Goal: Transaction & Acquisition: Subscribe to service/newsletter

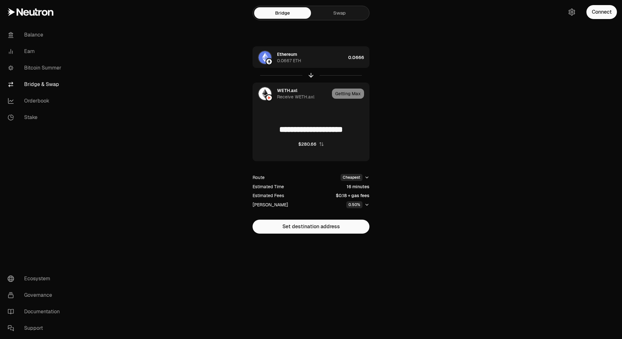
click at [16, 5] on link at bounding box center [35, 12] width 71 height 24
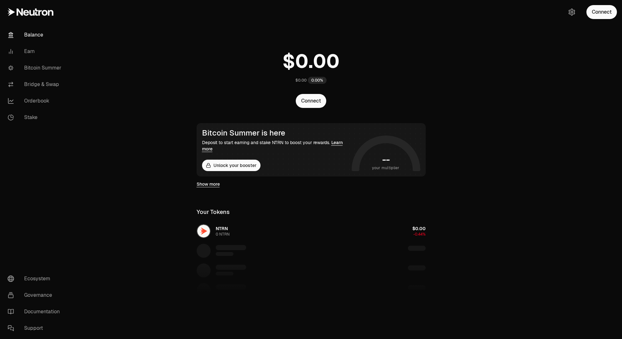
click at [207, 237] on div "NTRN 0 NTRN $0.00 -0.44%" at bounding box center [311, 271] width 244 height 98
click at [38, 102] on link "Orderbook" at bounding box center [36, 101] width 66 height 17
click at [71, 81] on div "Balance Earn Bitcoin Summer Bridge & Swap Orderbook Stake Ecosystem Governance …" at bounding box center [346, 214] width 551 height 428
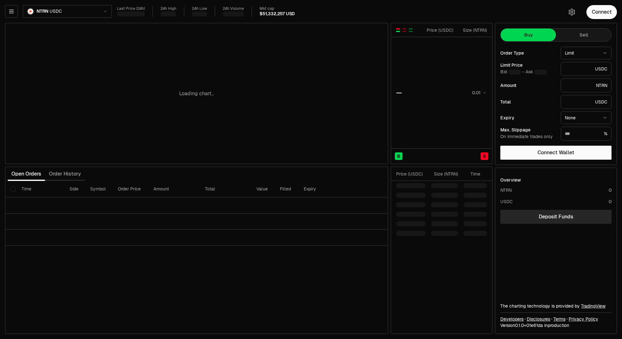
type input "********"
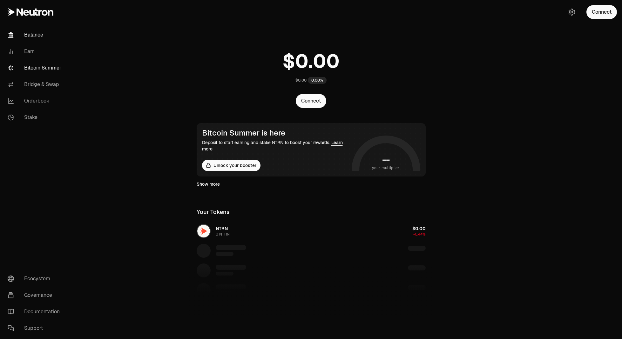
click at [49, 72] on link "Bitcoin Summer" at bounding box center [36, 68] width 66 height 17
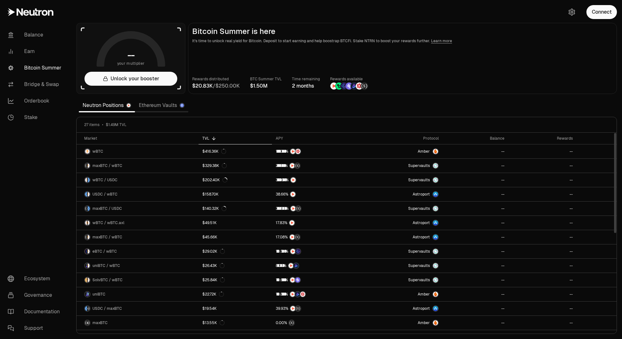
click at [167, 107] on link "Ethereum Vaults" at bounding box center [161, 105] width 53 height 13
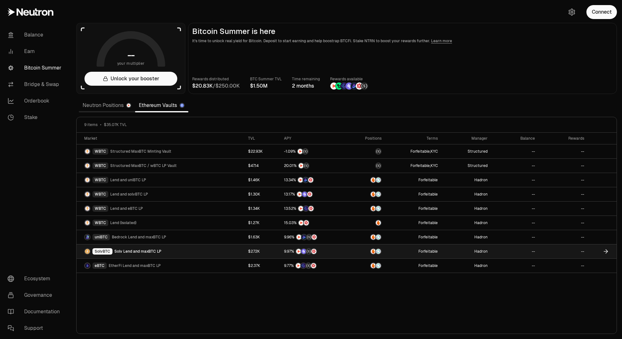
click at [156, 251] on span "Solv Lend and maxBTC LP" at bounding box center [137, 251] width 47 height 5
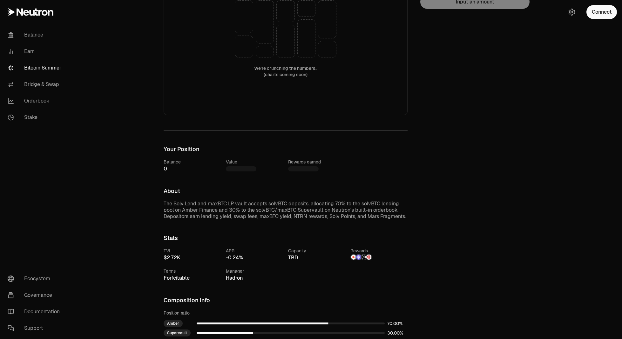
scroll to position [191, 0]
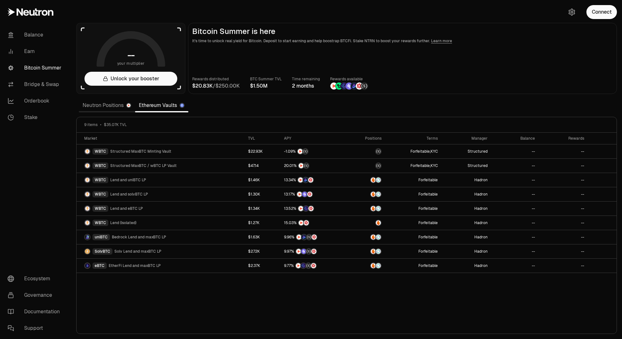
click at [99, 105] on link "Neutron Positions" at bounding box center [107, 105] width 56 height 13
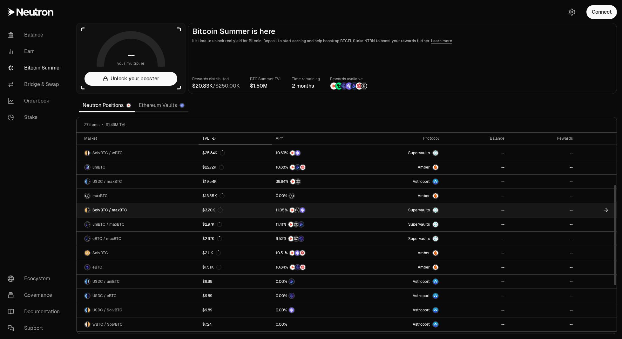
scroll to position [95, 0]
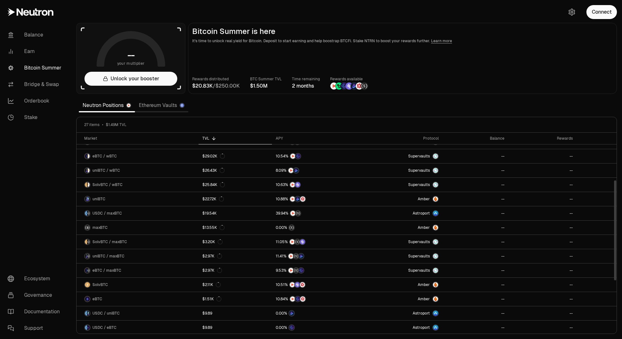
click at [161, 107] on link "Ethereum Vaults" at bounding box center [161, 105] width 53 height 13
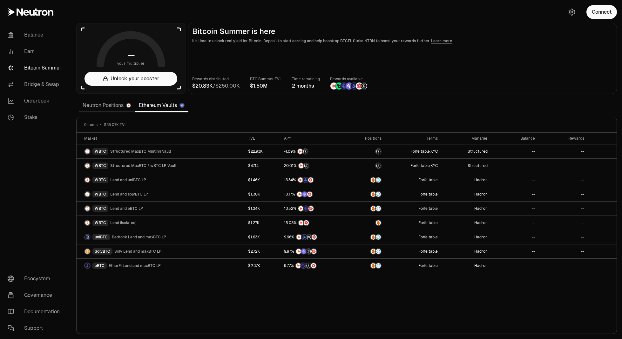
click at [167, 104] on link "Ethereum Vaults" at bounding box center [161, 105] width 53 height 13
click at [42, 75] on link "Bitcoin Summer" at bounding box center [36, 68] width 66 height 17
click at [34, 80] on link "Bridge & Swap" at bounding box center [36, 84] width 66 height 17
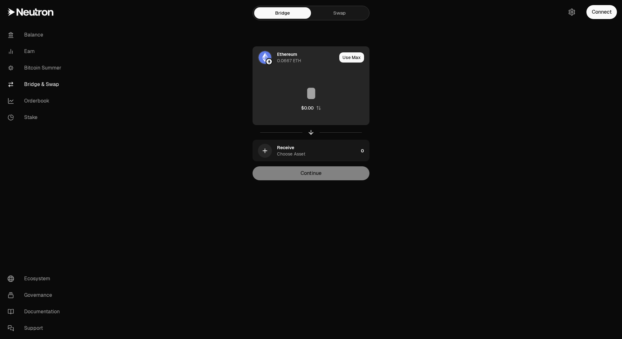
click at [305, 51] on div "Ethereum 0.0667 ETH" at bounding box center [307, 57] width 60 height 13
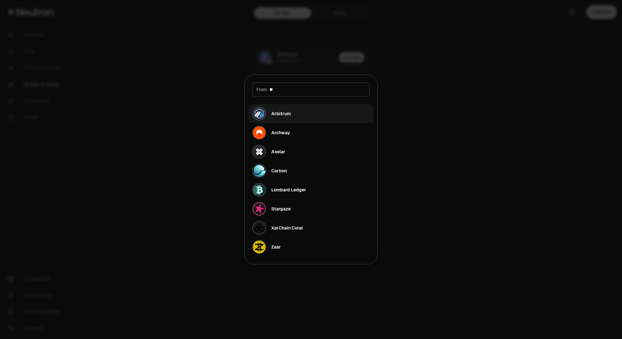
type input "**"
click at [294, 112] on button "Arbitrum" at bounding box center [311, 113] width 125 height 19
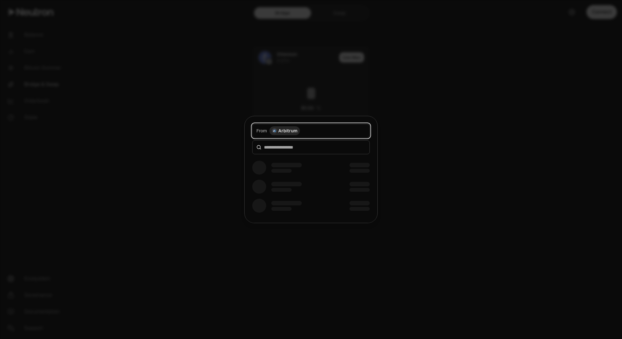
click at [319, 81] on body "Balance Earn Bitcoin Summer Bridge & Swap Orderbook Stake Ecosystem Governance …" at bounding box center [311, 169] width 622 height 339
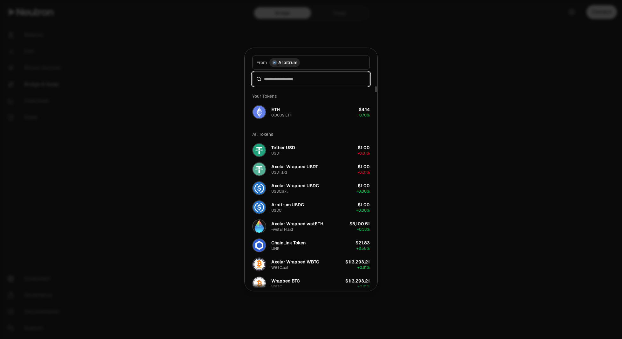
click at [291, 79] on input at bounding box center [315, 79] width 102 height 6
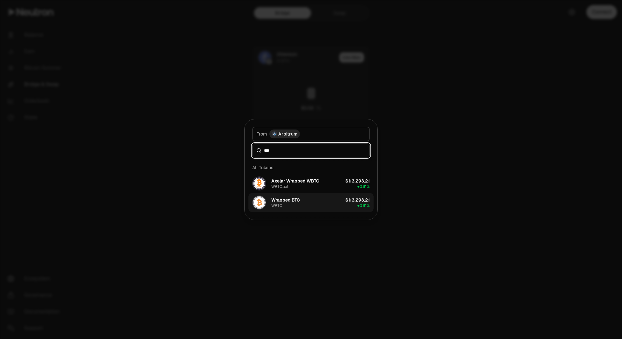
type input "***"
click at [298, 211] on button "Wrapped BTC WBTC $113,293.21 + 0.81%" at bounding box center [311, 202] width 125 height 19
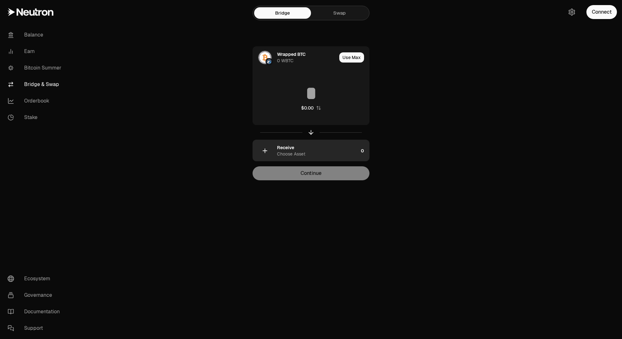
click at [295, 146] on div "Receive Choose Asset" at bounding box center [317, 151] width 81 height 13
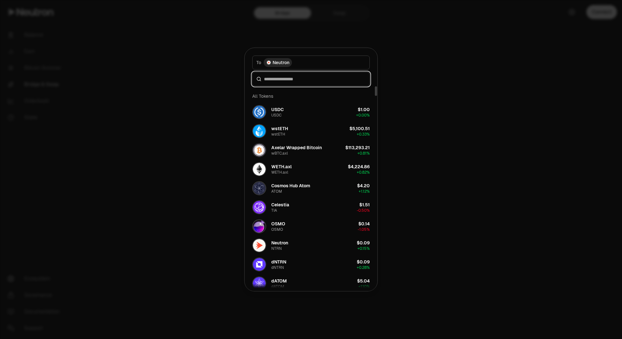
click at [304, 79] on input at bounding box center [315, 79] width 102 height 6
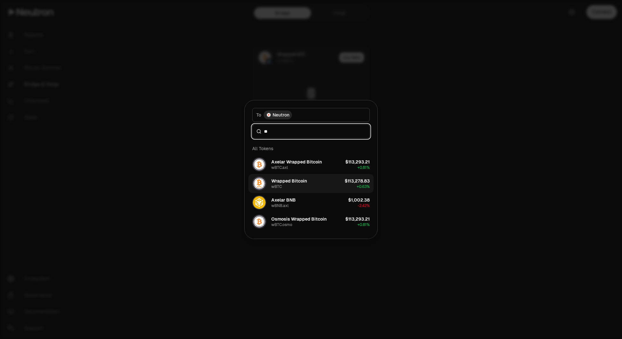
type input "**"
click at [312, 186] on button "Wrapped Bitcoin wBTC $113,278.83 + 0.63%" at bounding box center [311, 183] width 125 height 19
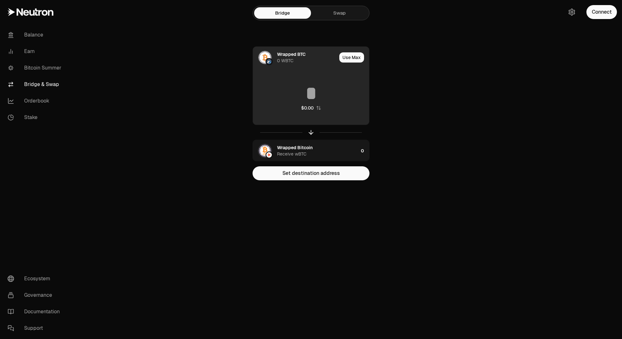
click at [318, 92] on input at bounding box center [311, 93] width 116 height 19
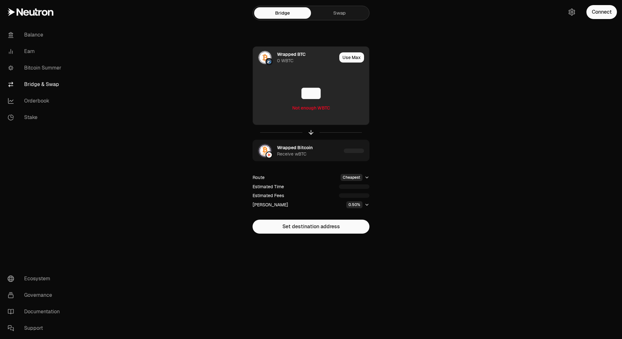
type input "***"
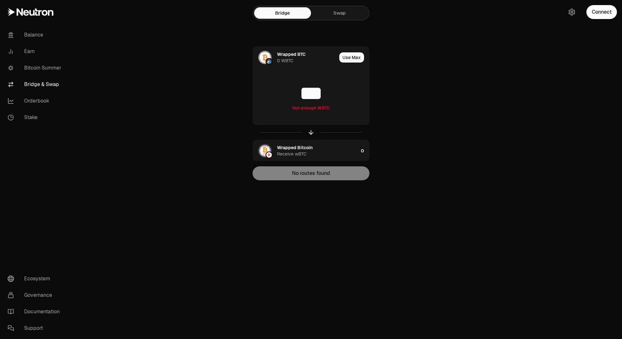
click at [470, 88] on main "Bridge Swap Wrapped BTC 0 WBTC Use Max *** Not enough WBTC Wrapped Bitcoin Rece…" at bounding box center [346, 103] width 551 height 206
click at [609, 14] on button "Connect" at bounding box center [602, 12] width 31 height 14
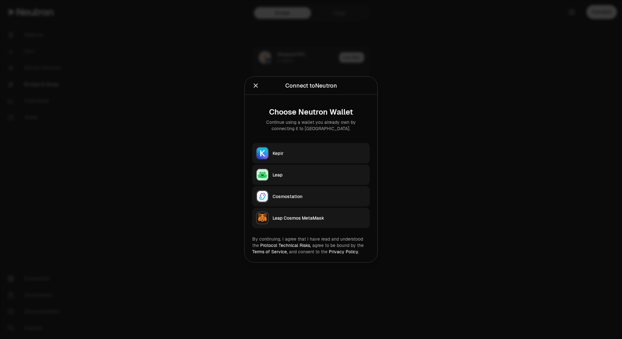
click at [255, 85] on icon "Close" at bounding box center [256, 86] width 4 height 4
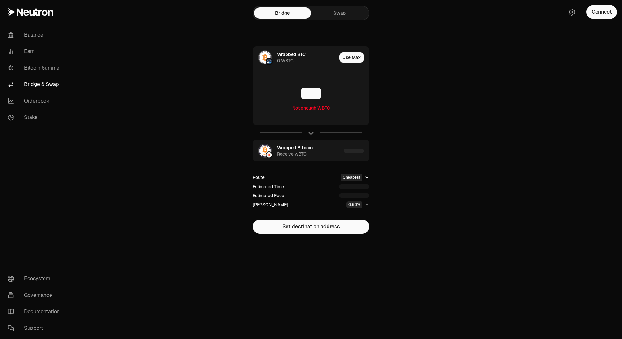
click at [565, 12] on div "Connect" at bounding box center [591, 12] width 61 height 24
click at [572, 11] on icon "button" at bounding box center [572, 12] width 3 height 3
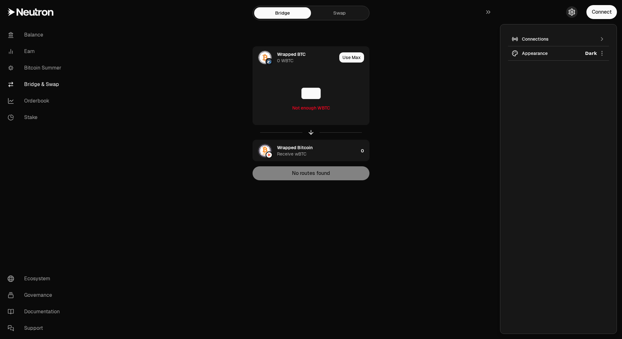
click at [573, 15] on icon "button" at bounding box center [572, 12] width 6 height 6
click at [598, 12] on button "Connect" at bounding box center [602, 12] width 31 height 14
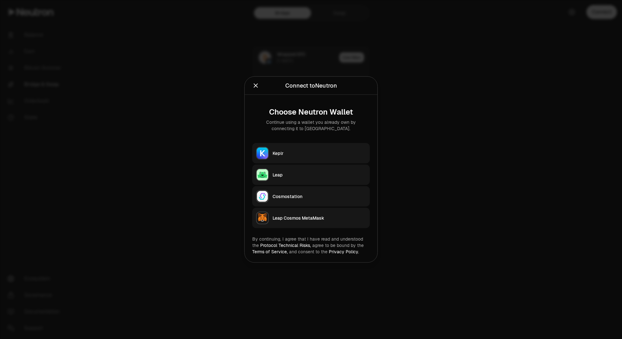
click at [309, 124] on div "Continue using a wallet you already own by connecting it to [GEOGRAPHIC_DATA]." at bounding box center [310, 125] width 107 height 13
click at [316, 112] on div "Choose Neutron Wallet" at bounding box center [310, 112] width 107 height 9
click at [250, 88] on div "Connect to Neutron Continue using a wallet you already own by connecting it to …" at bounding box center [311, 86] width 133 height 18
click at [254, 86] on icon "Close" at bounding box center [255, 85] width 7 height 7
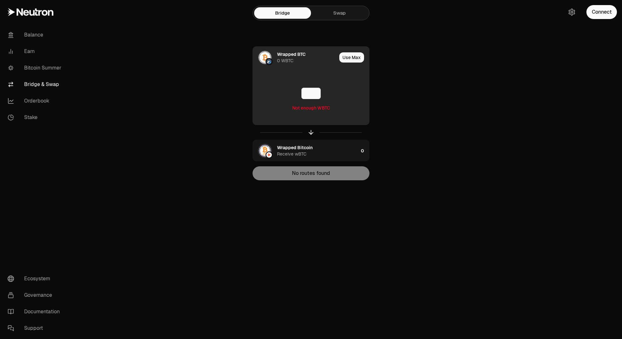
click at [288, 57] on div "Wrapped BTC" at bounding box center [291, 54] width 29 height 6
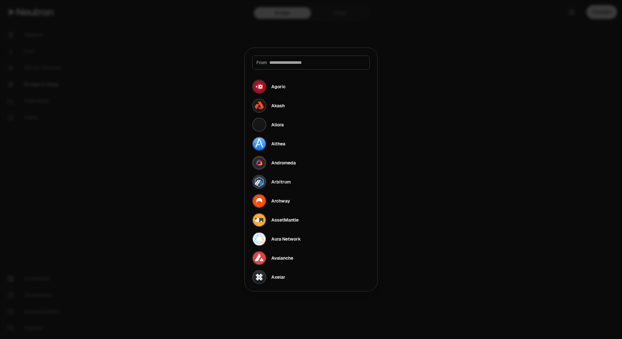
click at [462, 77] on div at bounding box center [311, 169] width 622 height 339
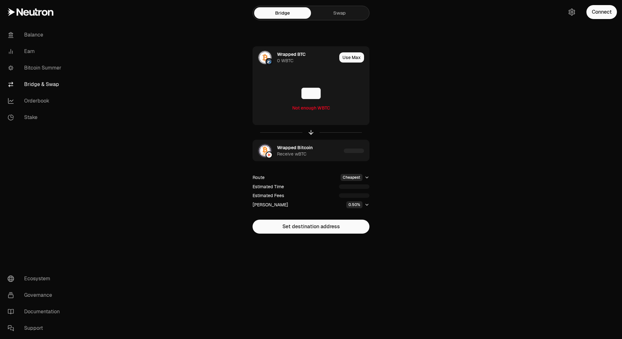
click at [573, 18] on div "Connect" at bounding box center [591, 12] width 61 height 24
click at [598, 8] on button "Connect" at bounding box center [602, 12] width 31 height 14
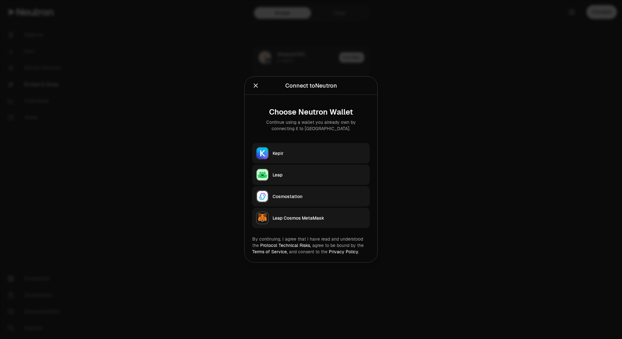
click at [309, 148] on button "Keplr" at bounding box center [311, 153] width 118 height 20
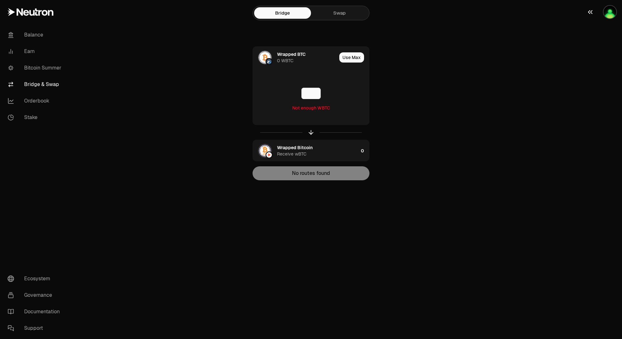
click at [616, 10] on img "button" at bounding box center [610, 12] width 13 height 13
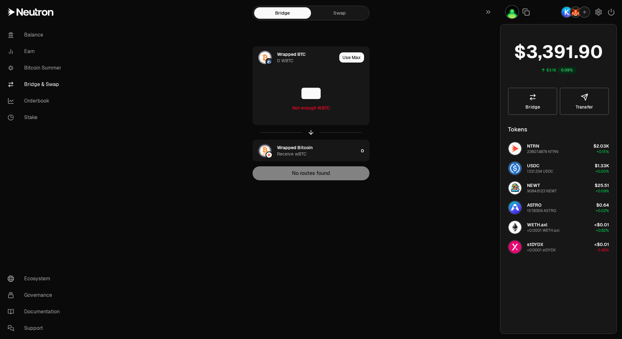
click at [575, 14] on img "button" at bounding box center [576, 12] width 10 height 10
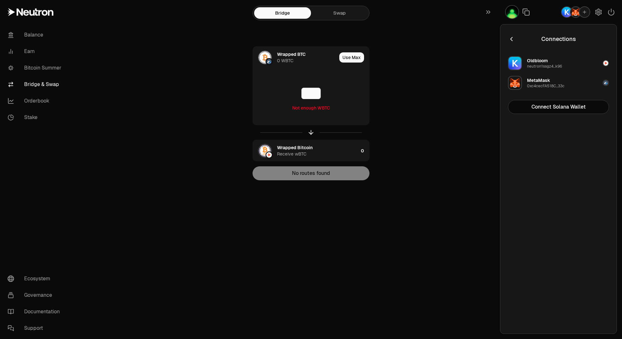
click at [582, 83] on button "MetaMask 0xc4cecFA518C...33c" at bounding box center [558, 82] width 109 height 19
click at [566, 104] on button "Disconnect" at bounding box center [558, 107] width 101 height 14
click at [525, 90] on button "Connect Ethereum Wallet" at bounding box center [558, 87] width 101 height 14
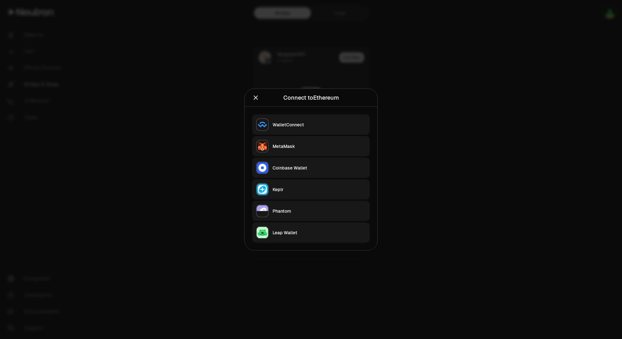
click at [252, 101] on div "Connect to Ethereum Continue using a wallet you already own by connecting it to…" at bounding box center [311, 98] width 133 height 18
click at [263, 101] on div at bounding box center [266, 97] width 29 height 9
click at [260, 101] on div at bounding box center [266, 97] width 29 height 9
click at [258, 99] on icon "Close" at bounding box center [255, 97] width 7 height 7
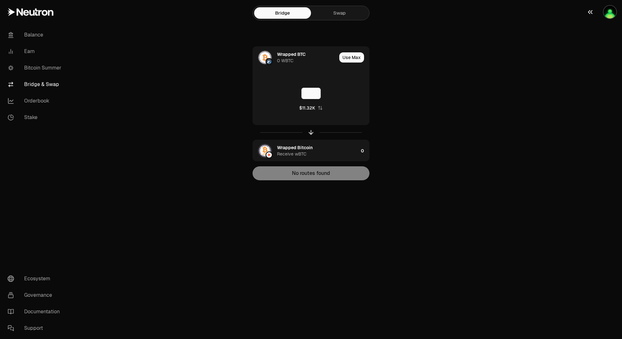
click at [614, 10] on img "button" at bounding box center [610, 12] width 13 height 13
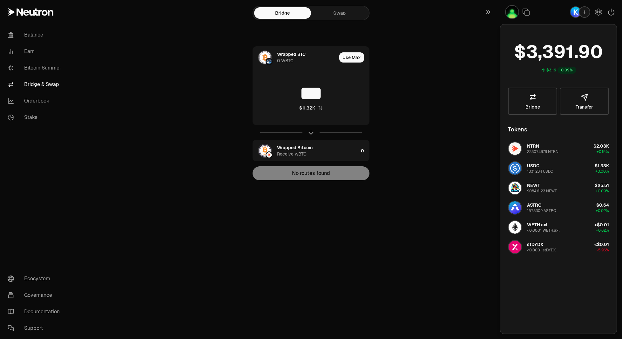
click at [584, 15] on div "button" at bounding box center [584, 11] width 11 height 11
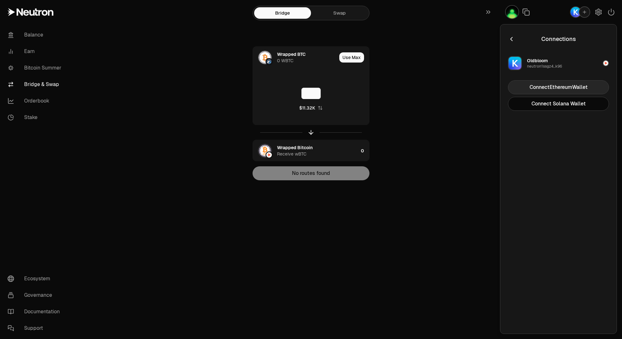
click at [556, 87] on button "Connect Ethereum Wallet" at bounding box center [558, 87] width 101 height 14
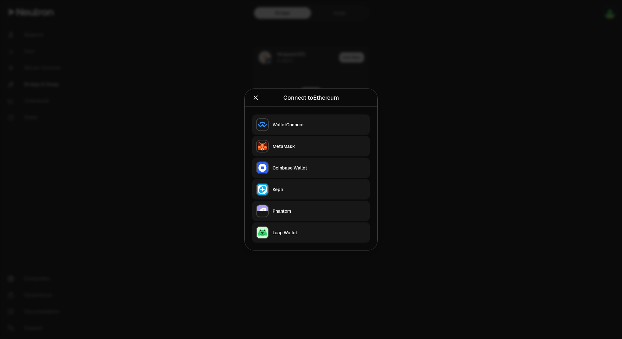
click at [305, 125] on div "WalletConnect" at bounding box center [319, 125] width 93 height 6
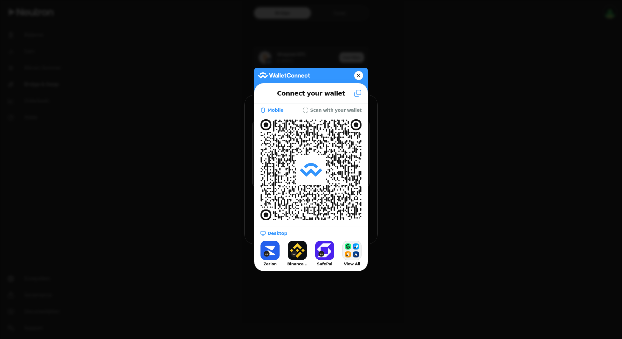
click at [0, 0] on slot "Mobile" at bounding box center [0, 0] width 0 height 0
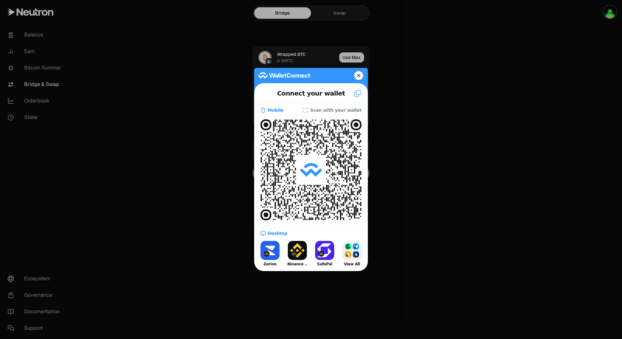
click at [0, 0] on slot "Mobile" at bounding box center [0, 0] width 0 height 0
click at [352, 249] on button "View All" at bounding box center [351, 254] width 25 height 29
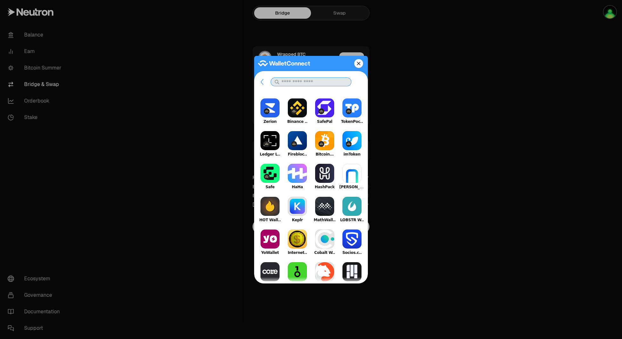
click at [322, 84] on input "text" at bounding box center [311, 82] width 81 height 9
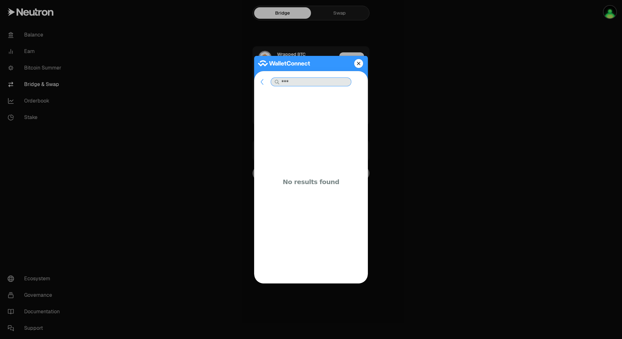
type input "***"
click at [267, 82] on button at bounding box center [262, 81] width 16 height 15
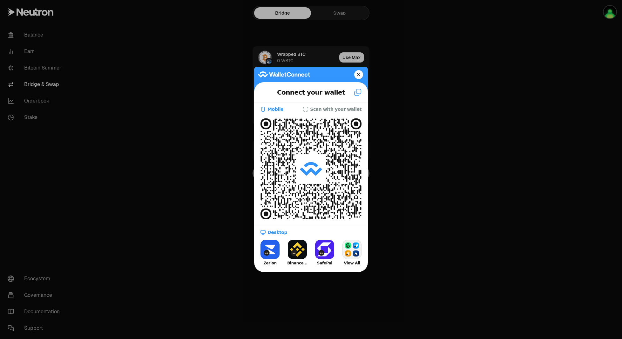
click at [0, 0] on slot "Mobile" at bounding box center [0, 0] width 0 height 0
click at [0, 0] on slot "Scan with your wallet" at bounding box center [0, 0] width 0 height 0
click at [358, 76] on icon at bounding box center [359, 74] width 4 height 9
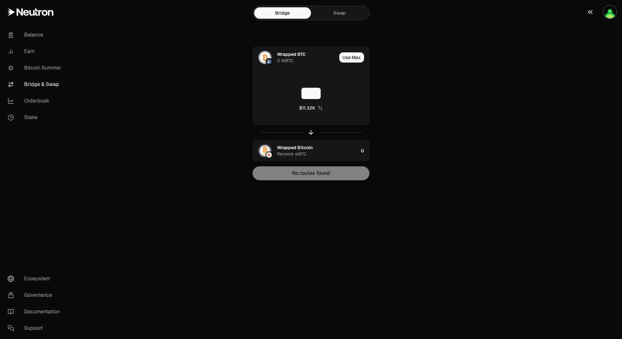
click at [612, 7] on img "button" at bounding box center [610, 12] width 13 height 13
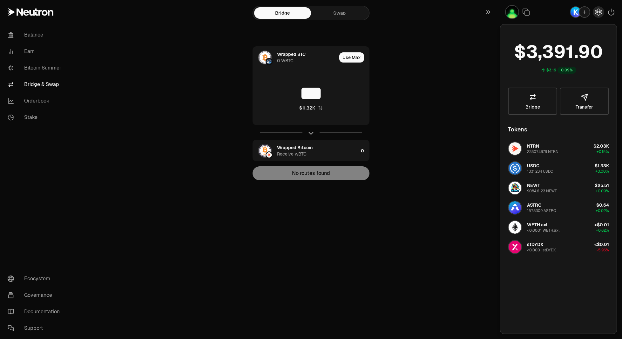
click at [601, 11] on icon "button" at bounding box center [599, 12] width 8 height 8
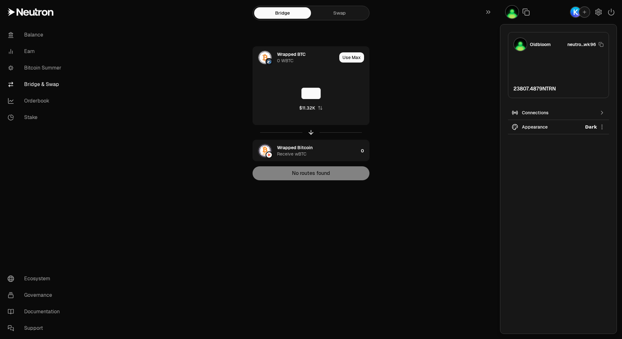
click at [578, 16] on img "button" at bounding box center [576, 12] width 10 height 10
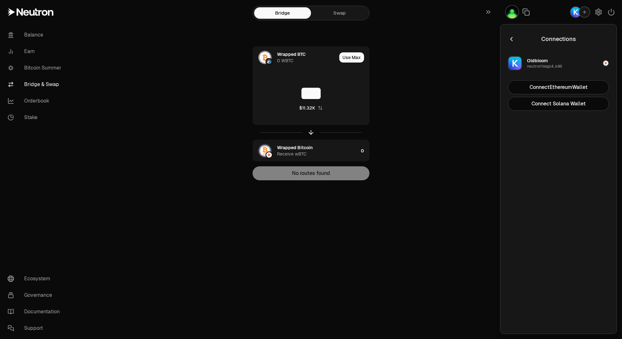
click at [599, 65] on button "Oldbloom neutron1ssgz4...k96" at bounding box center [558, 63] width 109 height 19
click at [589, 85] on button "Disconnect" at bounding box center [558, 87] width 101 height 14
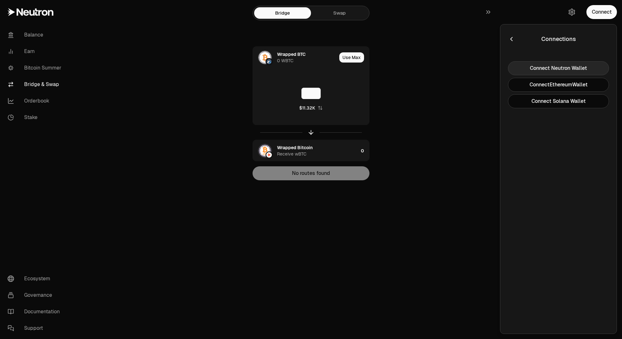
click at [561, 67] on button "Connect Neutron Wallet" at bounding box center [558, 68] width 101 height 14
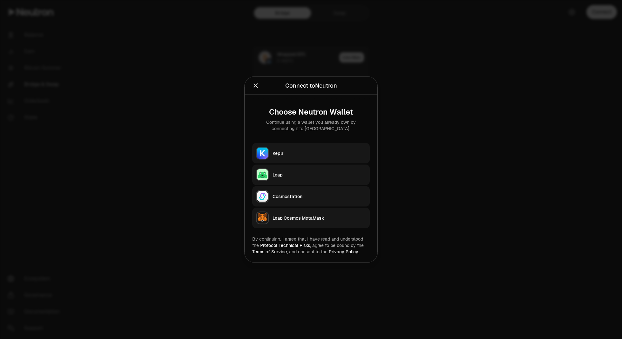
click at [257, 88] on icon "Close" at bounding box center [255, 85] width 7 height 7
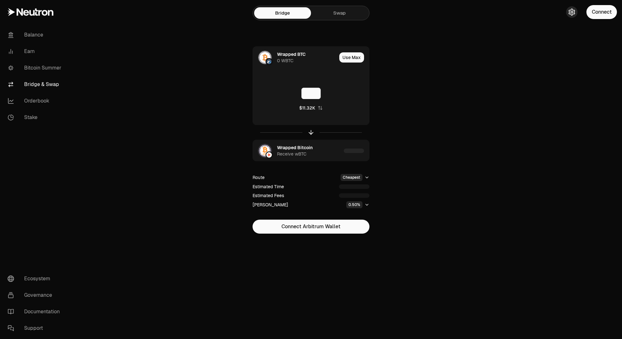
click at [572, 12] on icon "button" at bounding box center [572, 12] width 3 height 3
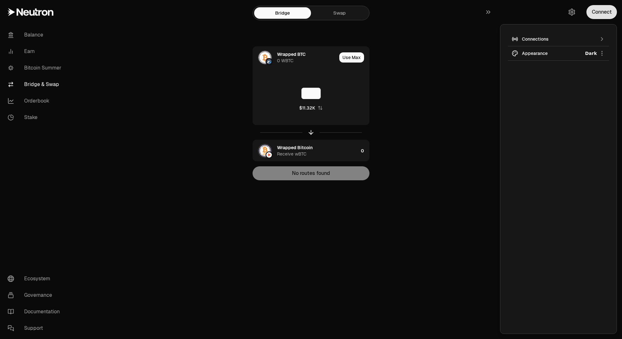
click at [595, 13] on button "Connect" at bounding box center [602, 12] width 31 height 14
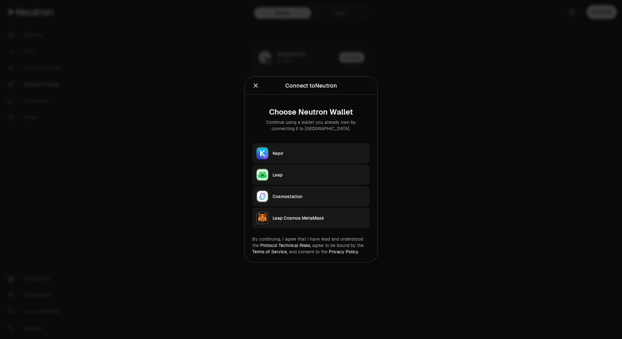
click at [319, 155] on div "Keplr" at bounding box center [319, 153] width 93 height 6
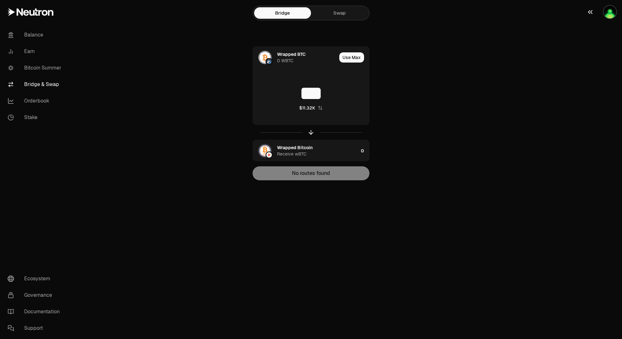
click at [610, 4] on button "button" at bounding box center [602, 12] width 41 height 24
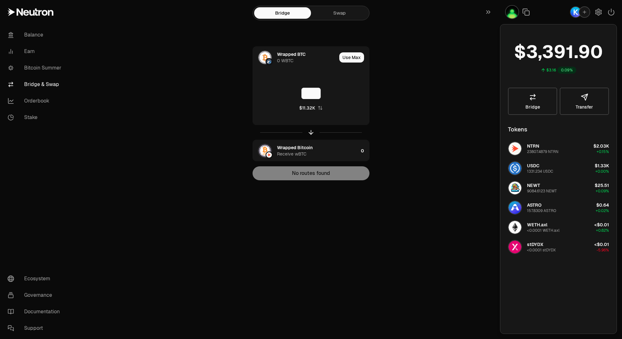
click at [584, 10] on icon "button" at bounding box center [584, 12] width 5 height 5
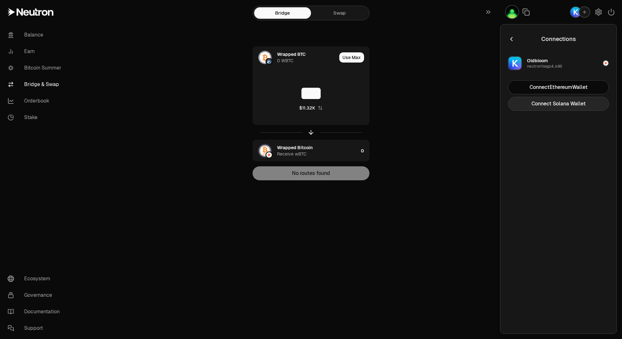
click at [555, 104] on button "Connect Solana Wallet" at bounding box center [558, 104] width 101 height 14
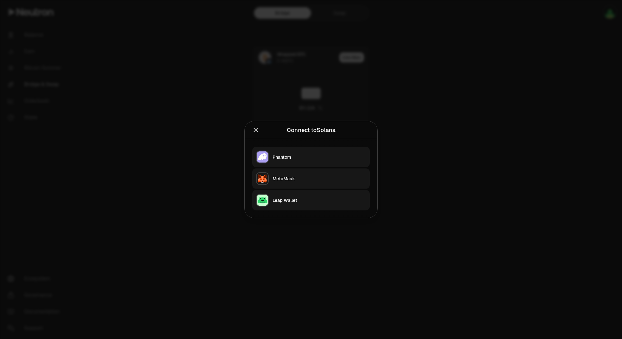
click at [462, 125] on div at bounding box center [311, 169] width 622 height 339
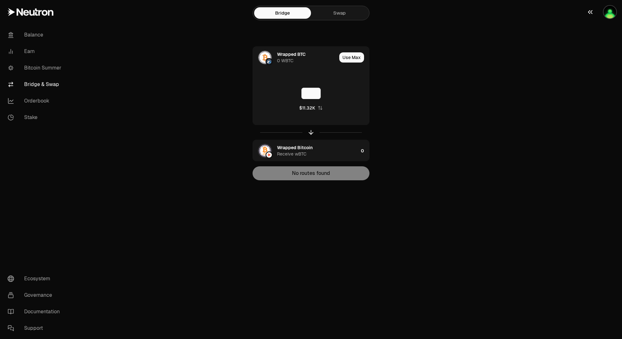
click at [614, 14] on img "button" at bounding box center [610, 12] width 13 height 13
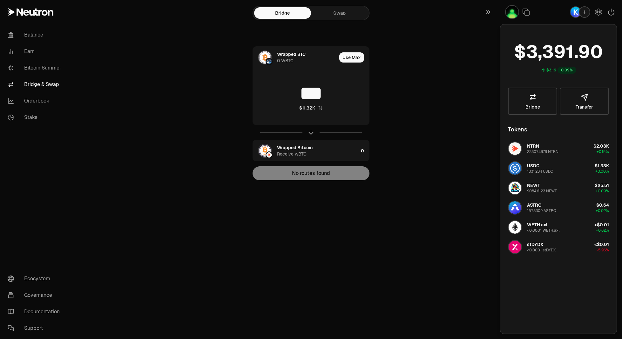
click at [585, 12] on icon "button" at bounding box center [584, 11] width 3 height 3
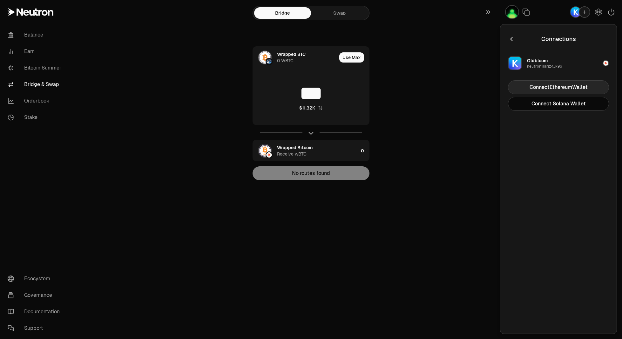
click at [575, 85] on button "Connect Ethereum Wallet" at bounding box center [558, 87] width 101 height 14
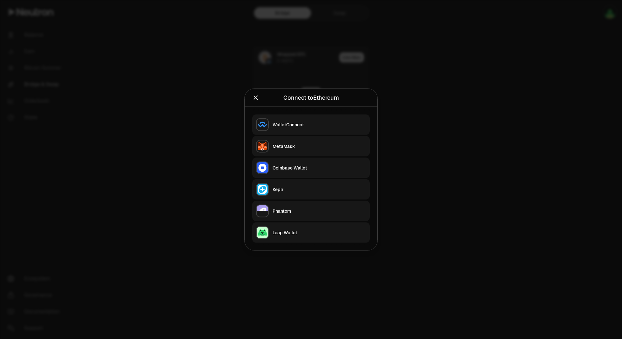
click at [183, 239] on div at bounding box center [311, 169] width 622 height 339
